Goal: Task Accomplishment & Management: Manage account settings

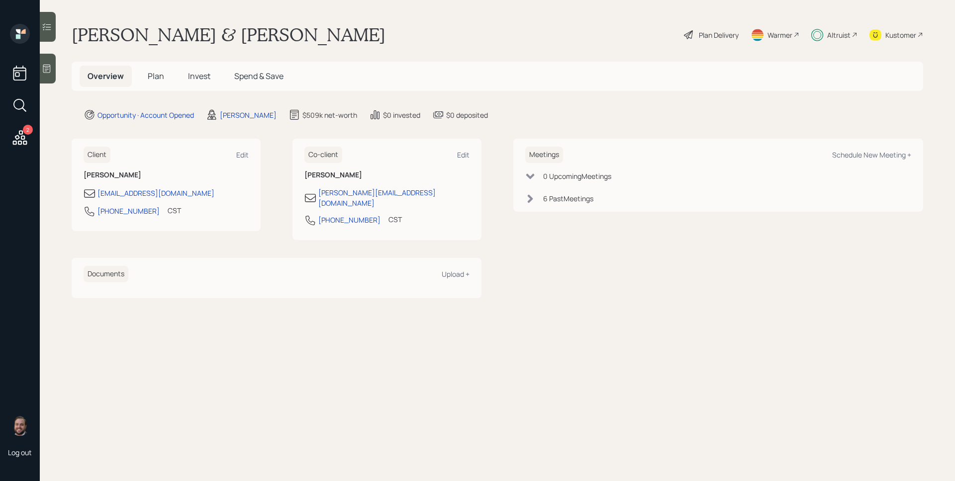
click at [193, 76] on span "Invest" at bounding box center [199, 76] width 22 height 11
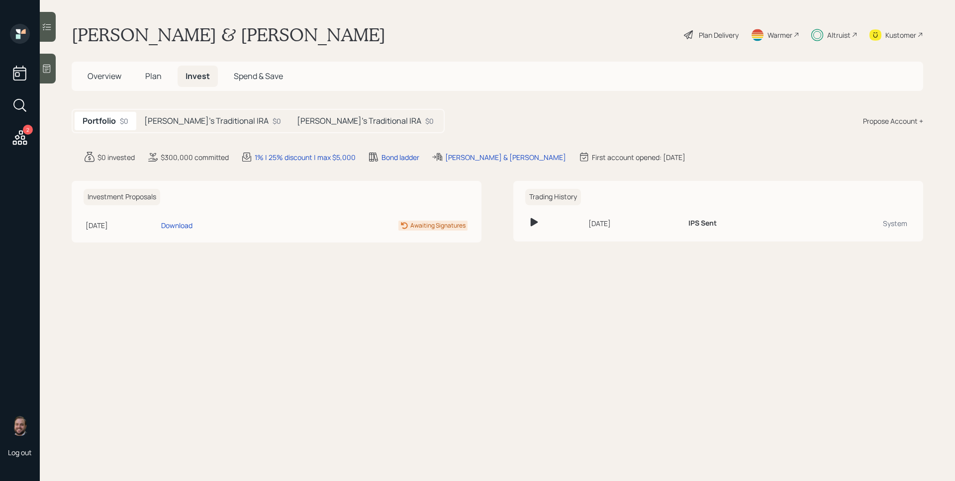
click at [221, 114] on div "[PERSON_NAME]'s Traditional IRA $0" at bounding box center [212, 121] width 153 height 18
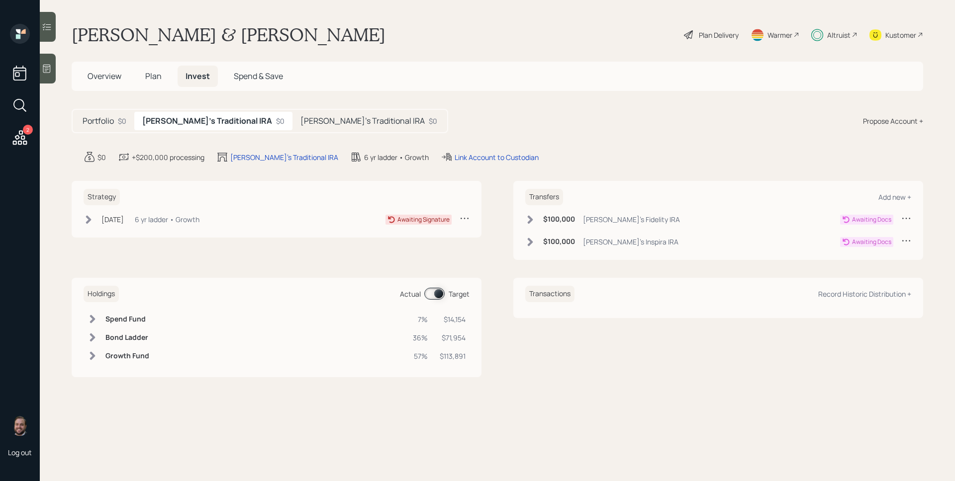
click at [194, 226] on div "[DATE] [DATE] 3:25 PM EDT 6 yr ladder • Growth Awaiting Signature" at bounding box center [277, 221] width 386 height 16
click at [197, 216] on div "6 yr ladder • Growth" at bounding box center [167, 219] width 65 height 10
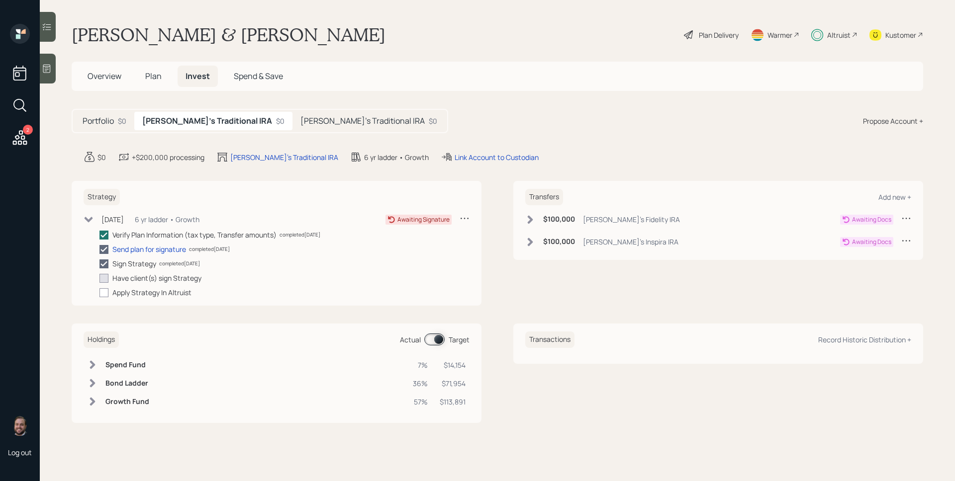
click at [306, 125] on h5 "[PERSON_NAME]'s Traditional IRA" at bounding box center [362, 120] width 124 height 9
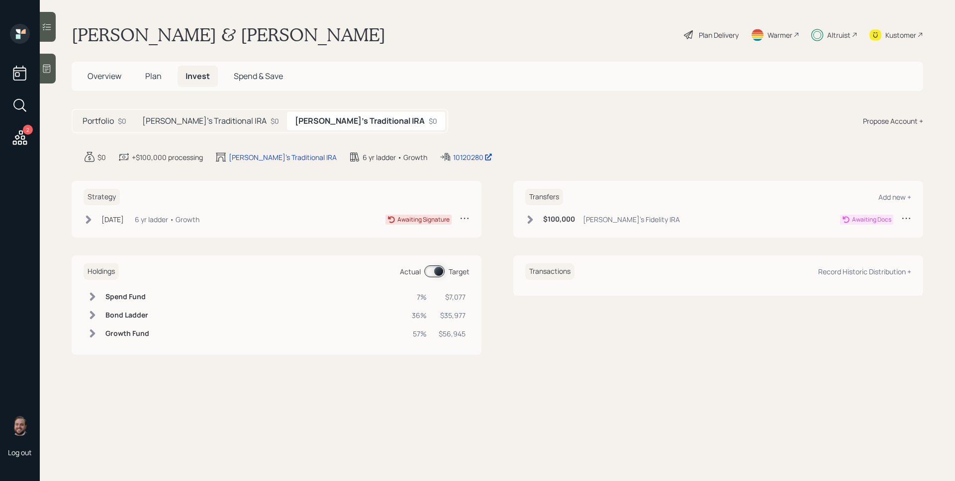
click at [173, 112] on div "[PERSON_NAME]'s Traditional IRA $0" at bounding box center [210, 121] width 153 height 18
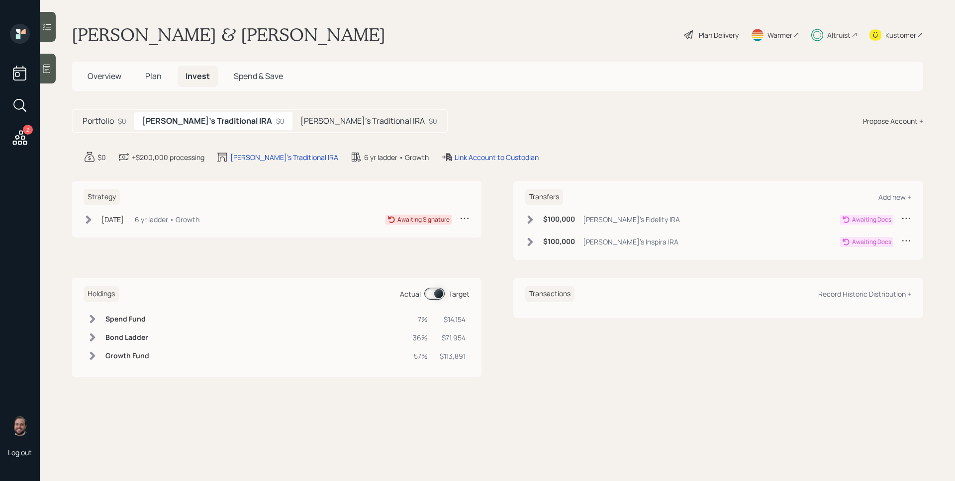
click at [155, 80] on span "Plan" at bounding box center [153, 76] width 16 height 11
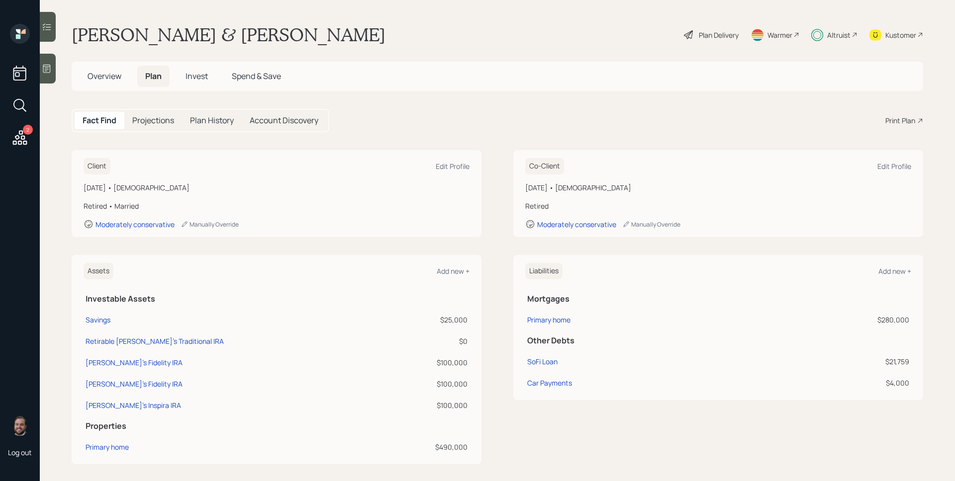
click at [109, 74] on span "Overview" at bounding box center [105, 76] width 34 height 11
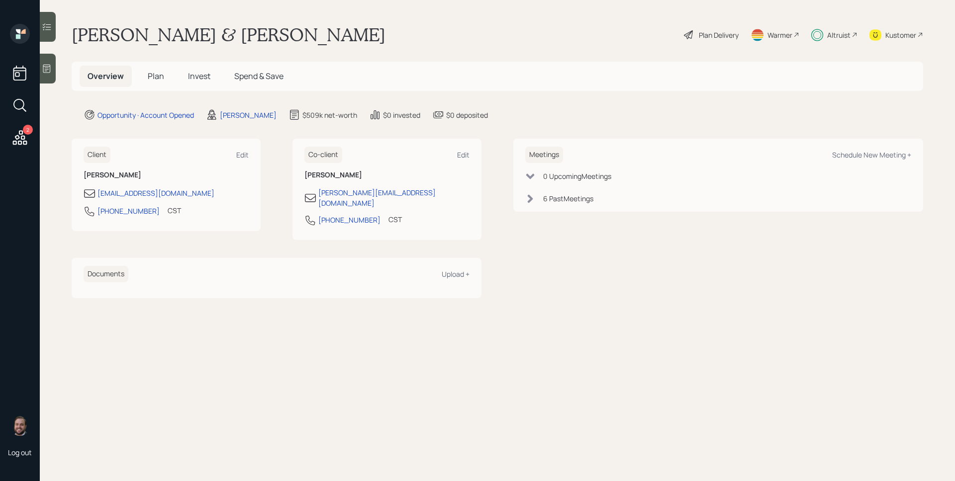
click at [152, 78] on span "Plan" at bounding box center [156, 76] width 16 height 11
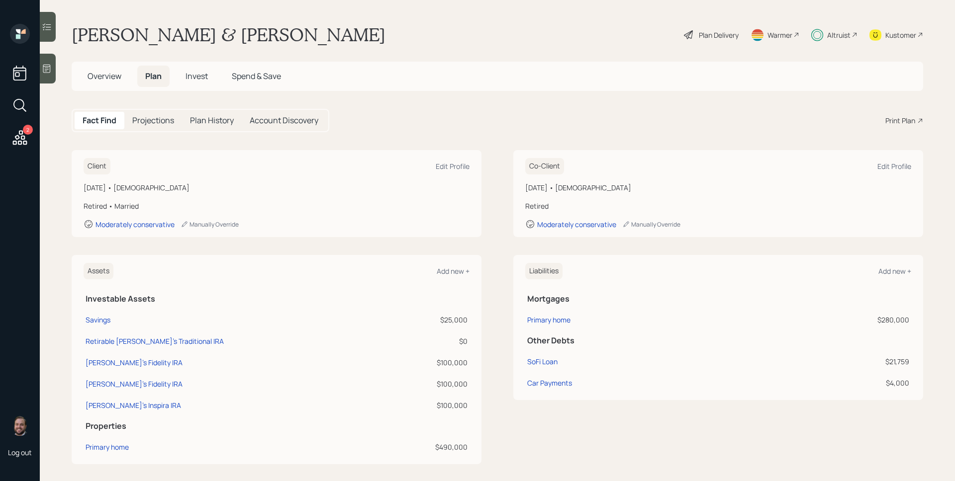
scroll to position [72, 0]
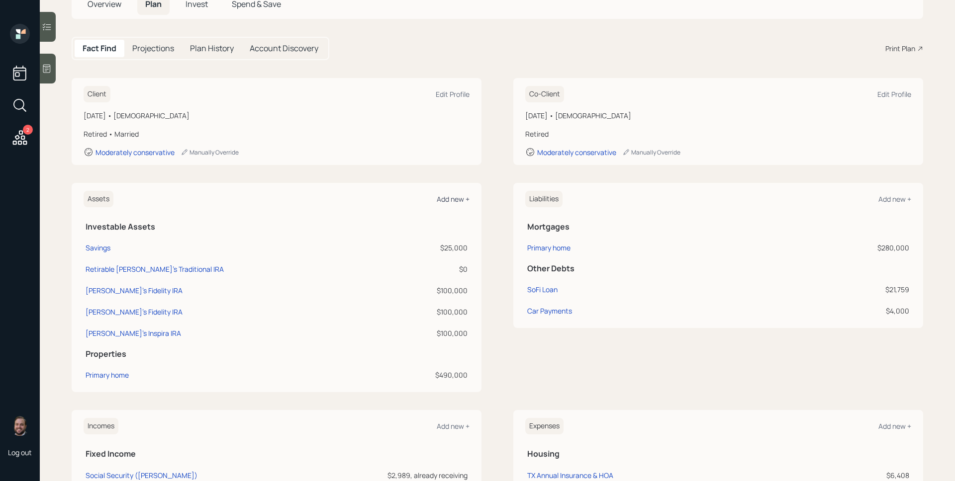
click at [452, 196] on div "Add new +" at bounding box center [453, 198] width 33 height 9
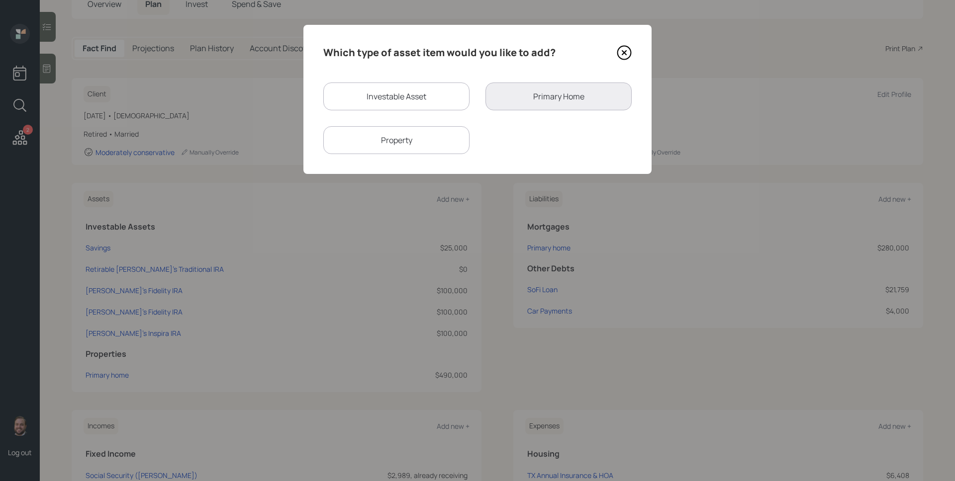
click at [623, 52] on icon at bounding box center [624, 52] width 15 height 15
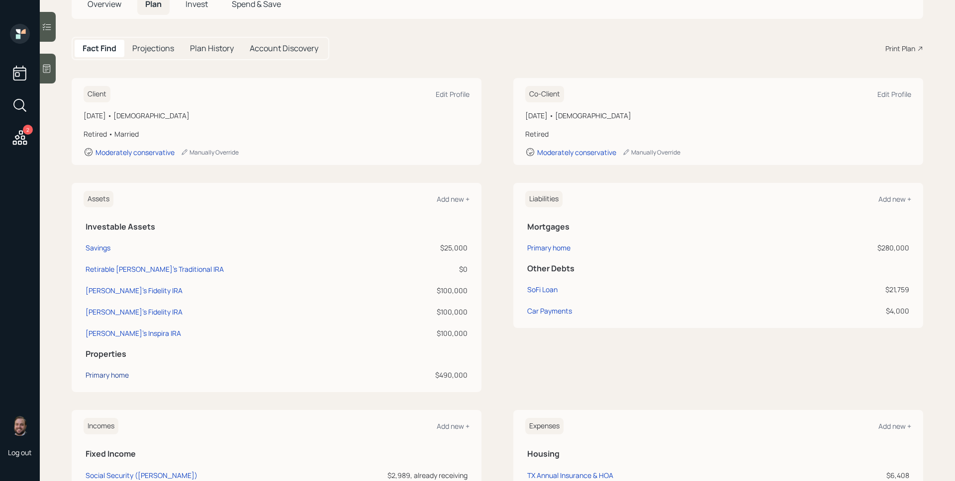
click at [113, 378] on div "Primary home" at bounding box center [107, 375] width 43 height 10
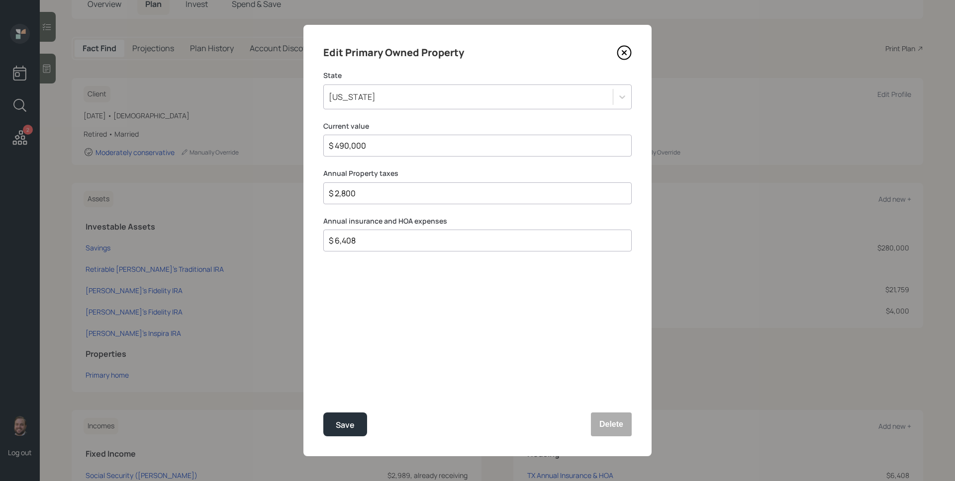
click at [629, 53] on icon at bounding box center [624, 52] width 15 height 15
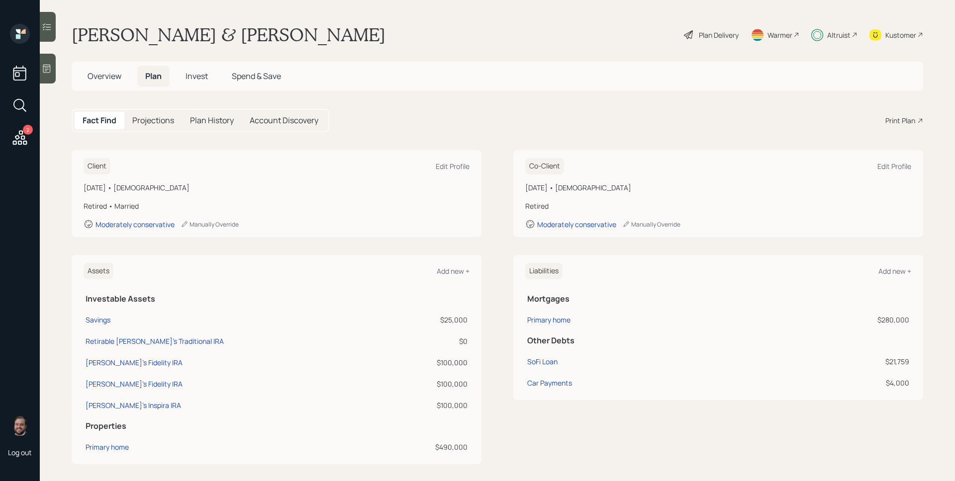
click at [106, 70] on h5 "Overview" at bounding box center [105, 76] width 50 height 21
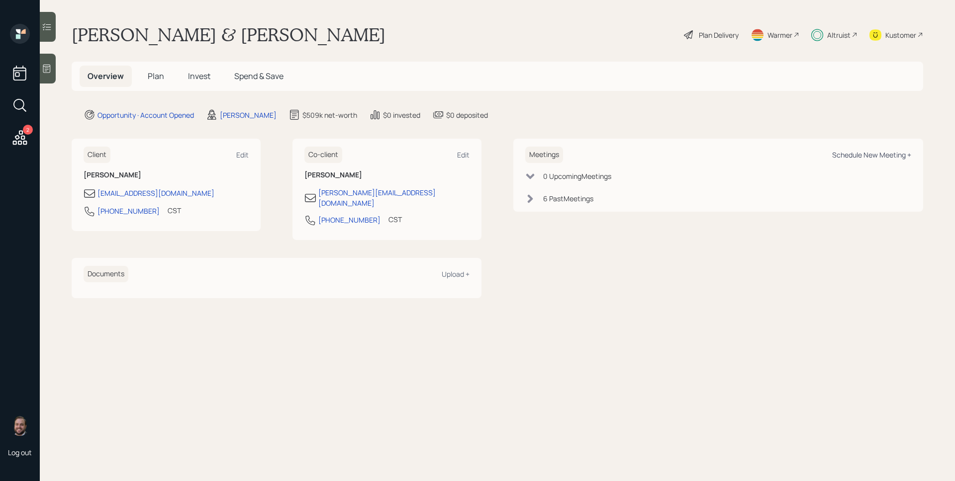
click at [869, 153] on div "Schedule New Meeting +" at bounding box center [871, 154] width 79 height 9
select select "d946c976-65aa-4529-ac9d-02c4f1114fc0"
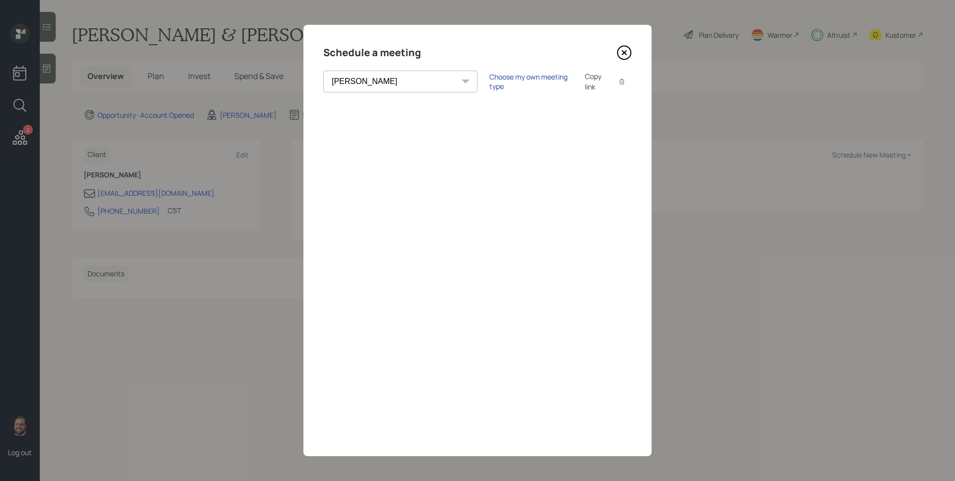
click at [489, 84] on div "Choose my own meeting type" at bounding box center [531, 81] width 84 height 19
